Goal: Navigation & Orientation: Find specific page/section

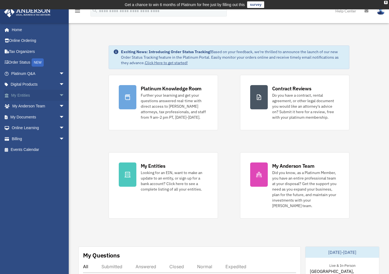
click at [29, 94] on link "My Entities arrow_drop_down" at bounding box center [38, 95] width 69 height 11
click at [59, 95] on span "arrow_drop_down" at bounding box center [64, 95] width 11 height 11
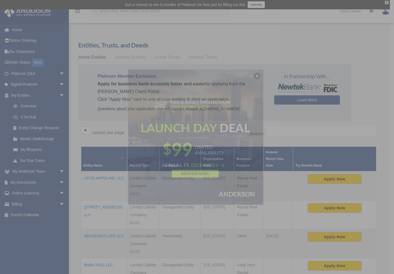
click at [40, 150] on div "x" at bounding box center [197, 137] width 394 height 274
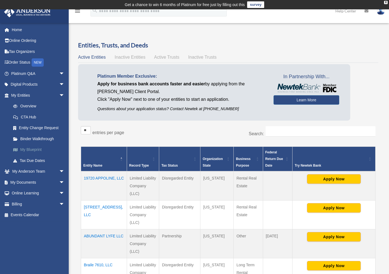
click at [34, 151] on link "My Blueprint" at bounding box center [40, 149] width 65 height 11
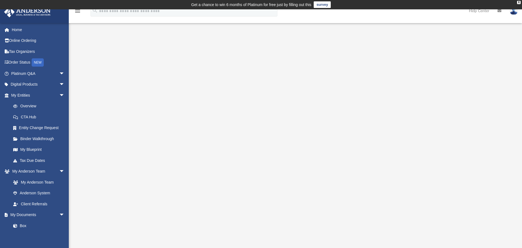
drag, startPoint x: 301, startPoint y: 49, endPoint x: 123, endPoint y: 60, distance: 178.7
click at [123, 60] on div at bounding box center [295, 158] width 408 height 220
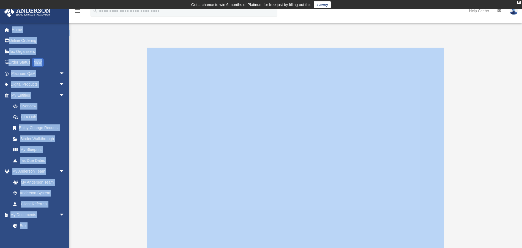
drag, startPoint x: 504, startPoint y: 34, endPoint x: 505, endPoint y: 51, distance: 17.1
click at [393, 51] on div "App shalonda@yahoo.com Sign Out shalonda@yahoo.com Home Online Ordering Tax Org…" at bounding box center [261, 149] width 522 height 238
click at [393, 39] on div at bounding box center [295, 152] width 453 height 232
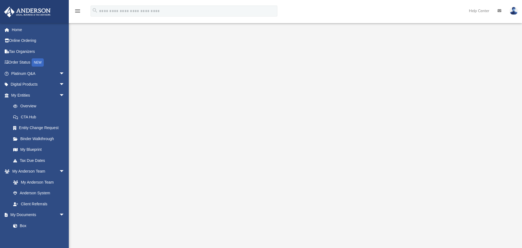
scroll to position [21, 0]
click at [393, 12] on img at bounding box center [514, 11] width 8 height 8
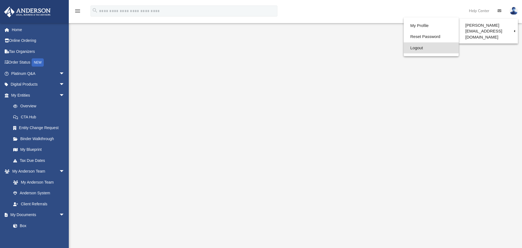
click at [393, 48] on link "Logout" at bounding box center [431, 47] width 55 height 11
